Goal: Task Accomplishment & Management: Complete application form

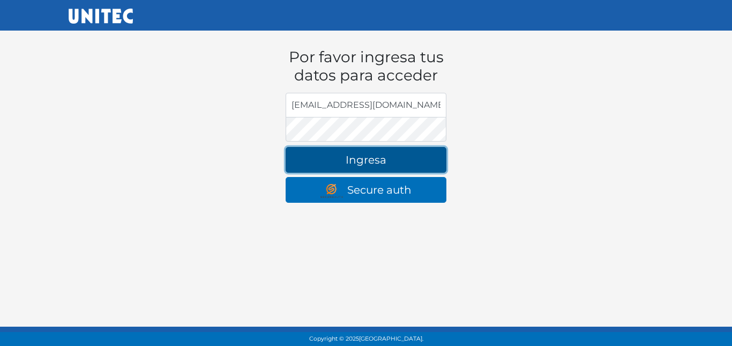
click at [349, 156] on button "Ingresa" at bounding box center [366, 160] width 161 height 26
click at [374, 153] on button "Ingresa" at bounding box center [366, 160] width 161 height 26
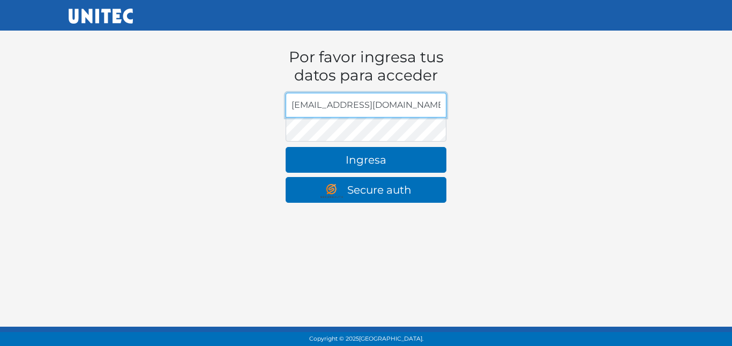
click at [293, 109] on input "[EMAIL_ADDRESS][DOMAIN_NAME]" at bounding box center [366, 105] width 161 height 25
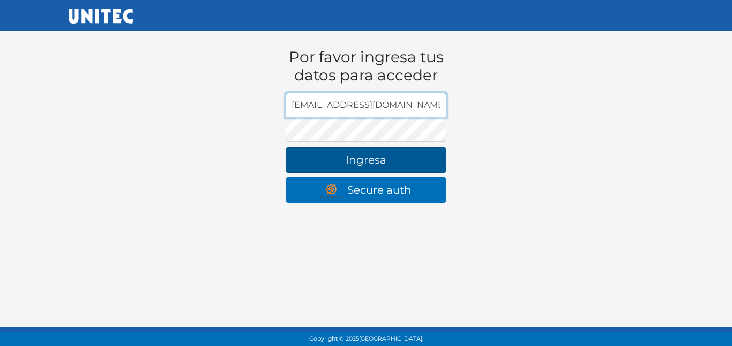
type input "[EMAIL_ADDRESS][DOMAIN_NAME]"
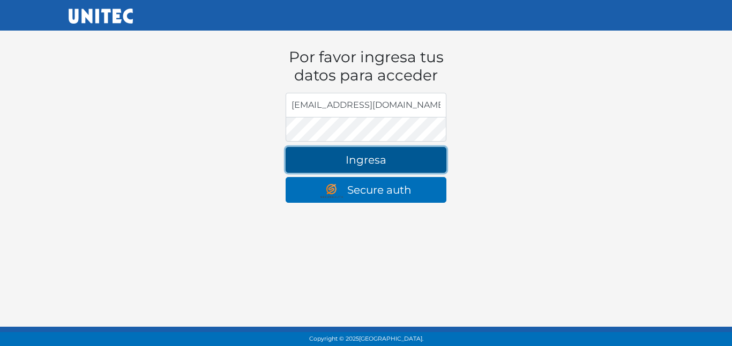
click at [310, 162] on button "Ingresa" at bounding box center [366, 160] width 161 height 26
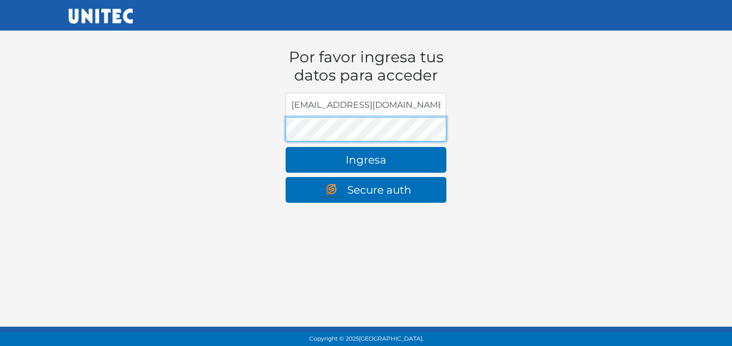
click at [286, 147] on button "Ingresa" at bounding box center [366, 160] width 161 height 26
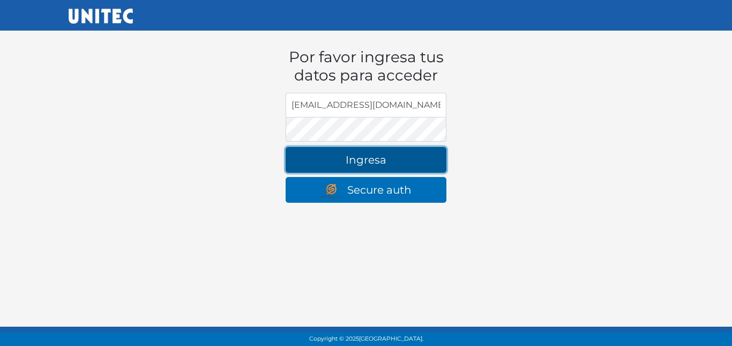
click at [347, 160] on button "Ingresa" at bounding box center [366, 160] width 161 height 26
